Goal: Check status

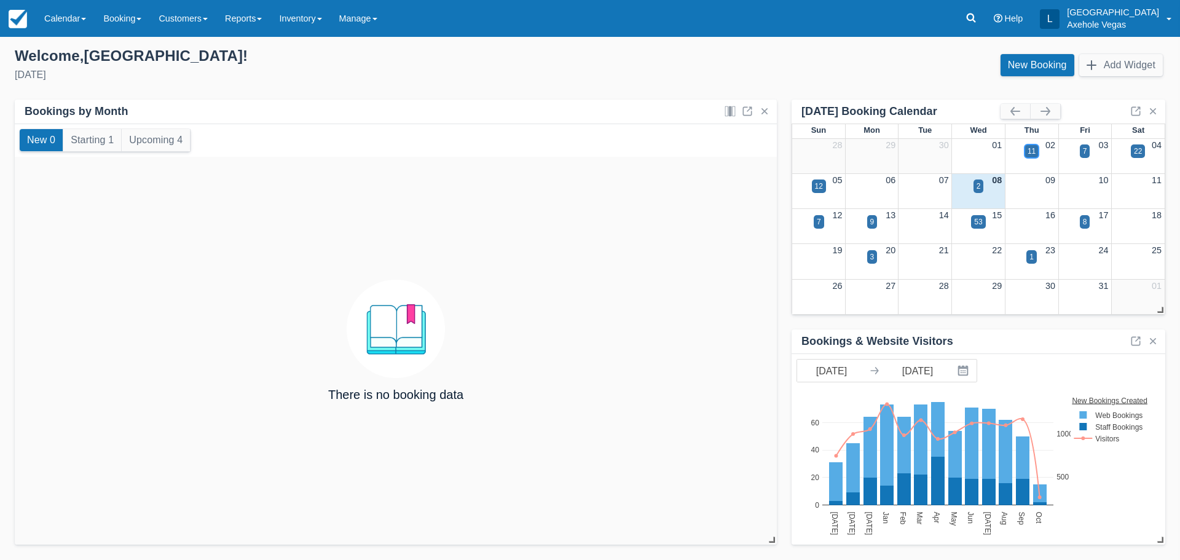
click at [1033, 149] on div "11" at bounding box center [1032, 151] width 8 height 11
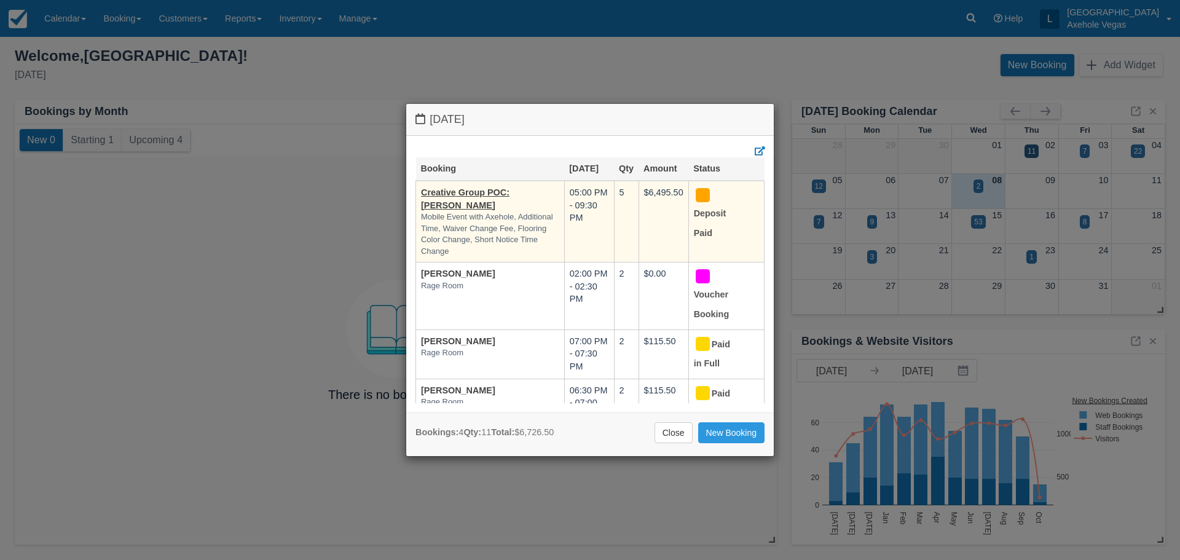
click at [487, 199] on td "Creative Group POC: Stephanie Sorrells Mobile Event with Axehole, Additional Ti…" at bounding box center [490, 222] width 149 height 82
click at [486, 191] on link "Creative Group POC: [PERSON_NAME]" at bounding box center [465, 198] width 88 height 23
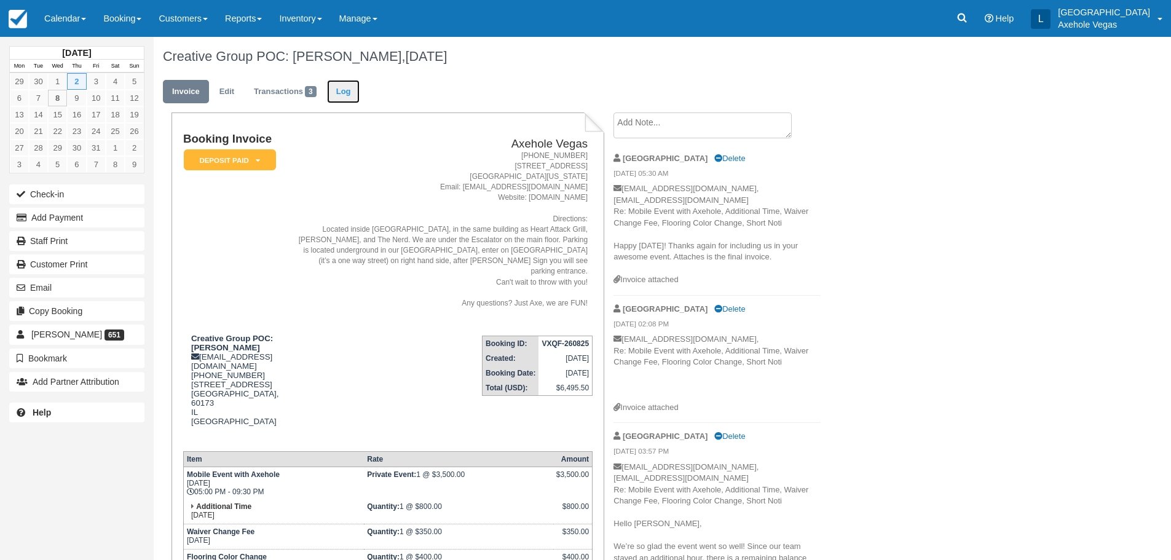
click at [352, 92] on link "Log" at bounding box center [343, 92] width 33 height 24
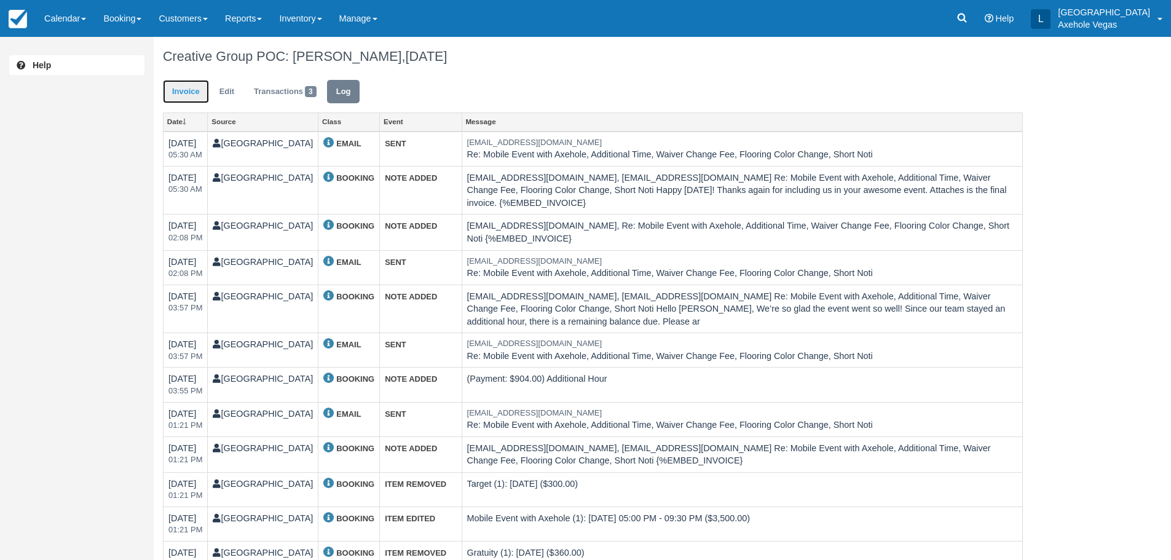
click at [191, 87] on link "Invoice" at bounding box center [186, 92] width 46 height 24
